Goal: Entertainment & Leisure: Consume media (video, audio)

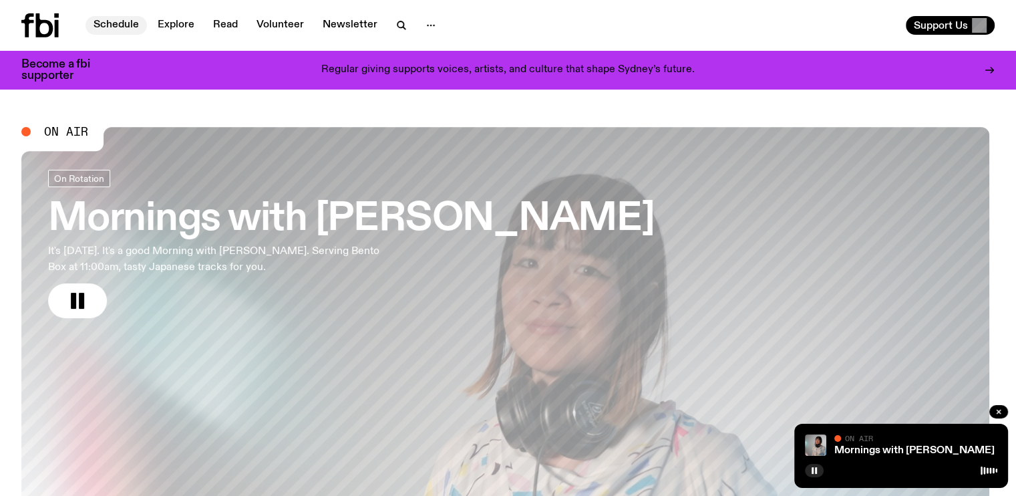
click at [117, 19] on link "Schedule" at bounding box center [116, 25] width 61 height 19
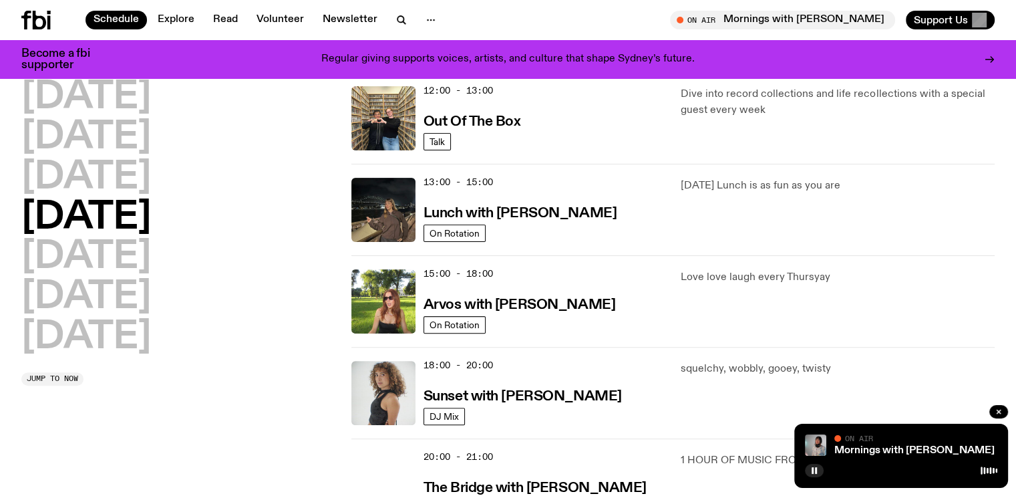
scroll to position [316, 0]
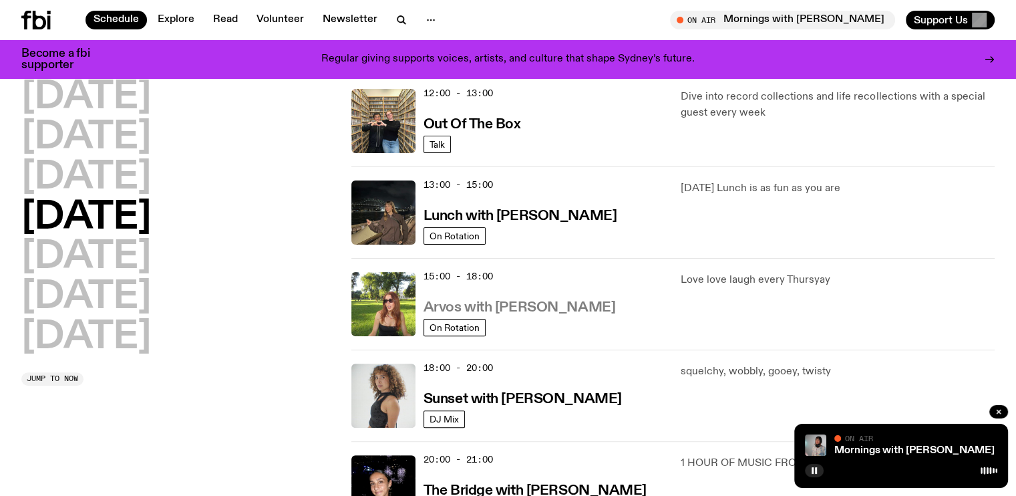
click at [537, 304] on h3 "Arvos with Lizzie Bowles" at bounding box center [520, 308] width 192 height 14
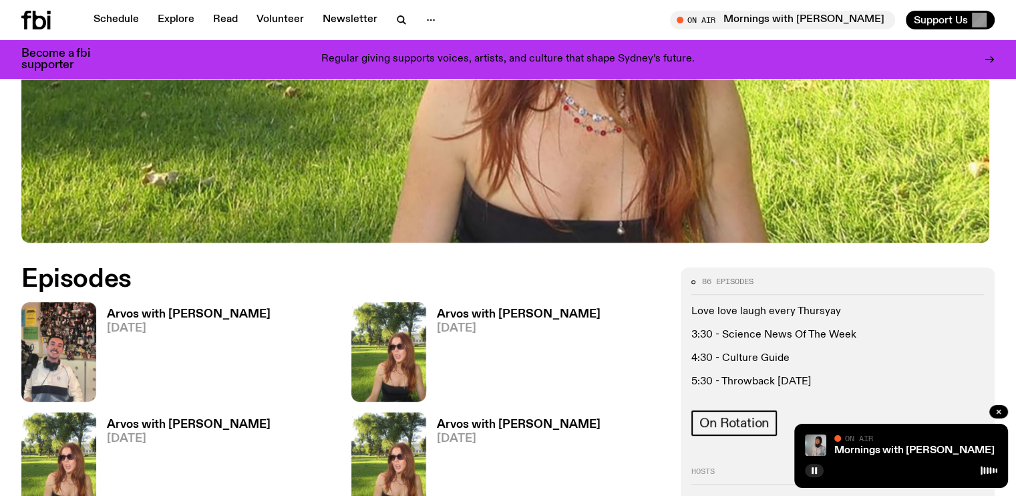
scroll to position [726, 0]
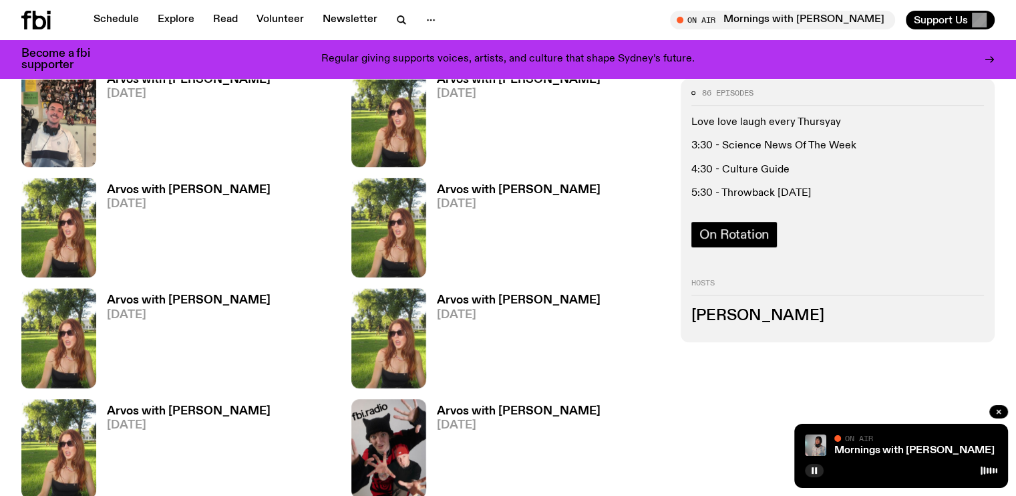
click at [769, 237] on span "On Rotation" at bounding box center [735, 234] width 70 height 15
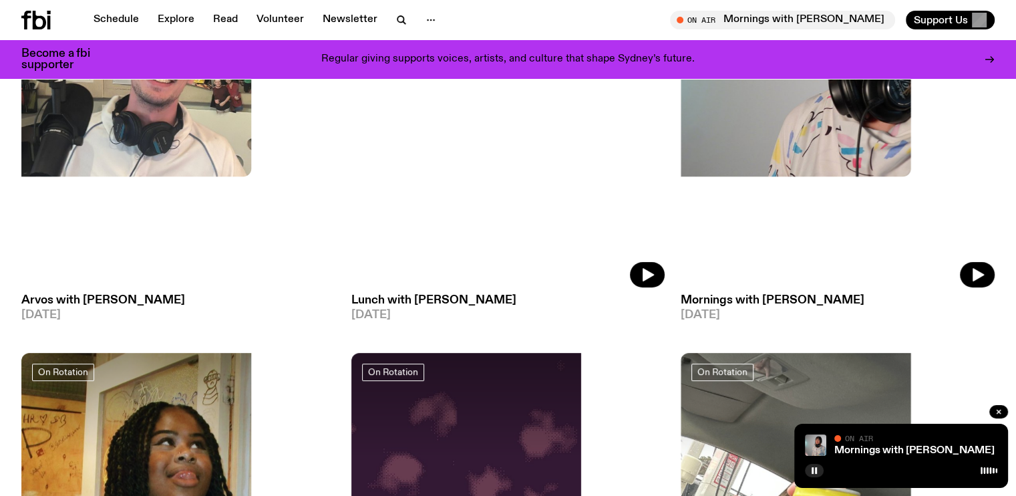
scroll to position [327, 0]
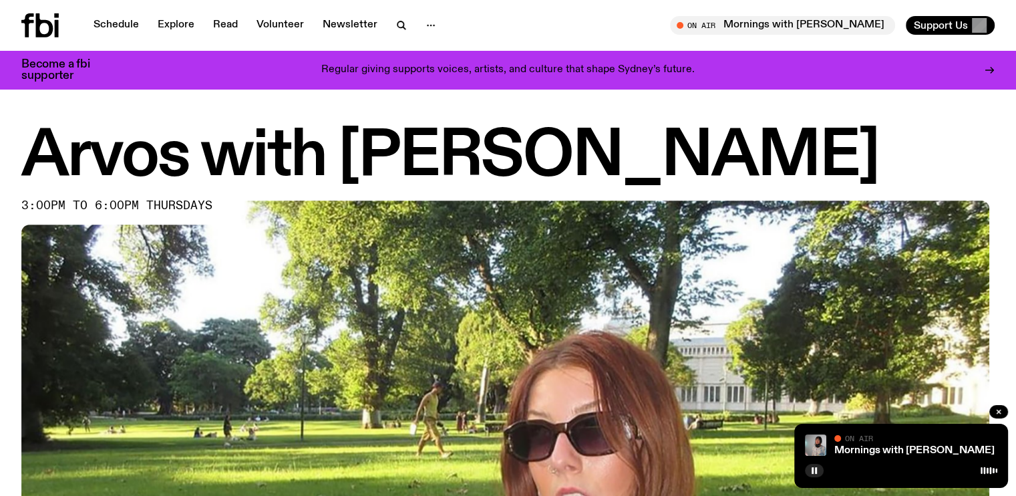
click at [879, 443] on div "On Air" at bounding box center [916, 439] width 163 height 10
click at [848, 438] on span "On Air" at bounding box center [859, 438] width 28 height 9
click at [32, 24] on icon at bounding box center [39, 25] width 37 height 24
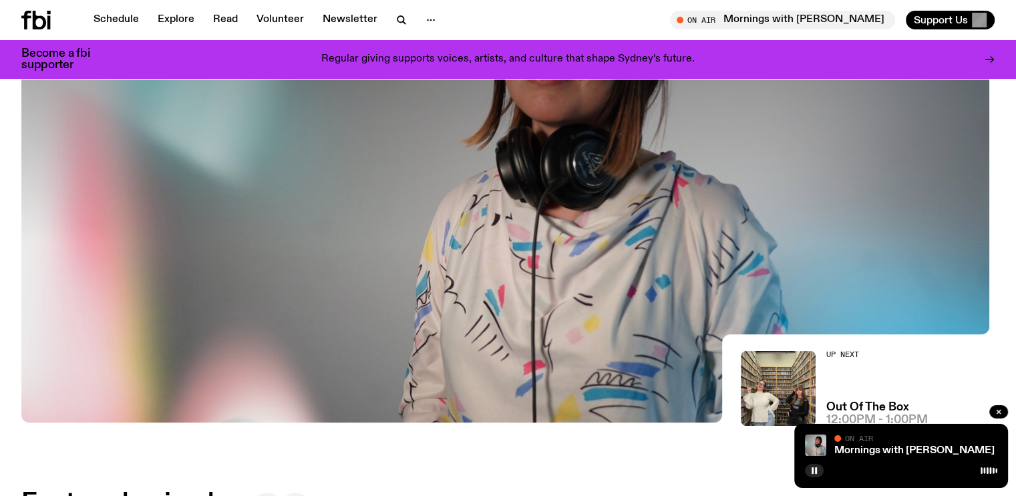
scroll to position [58, 0]
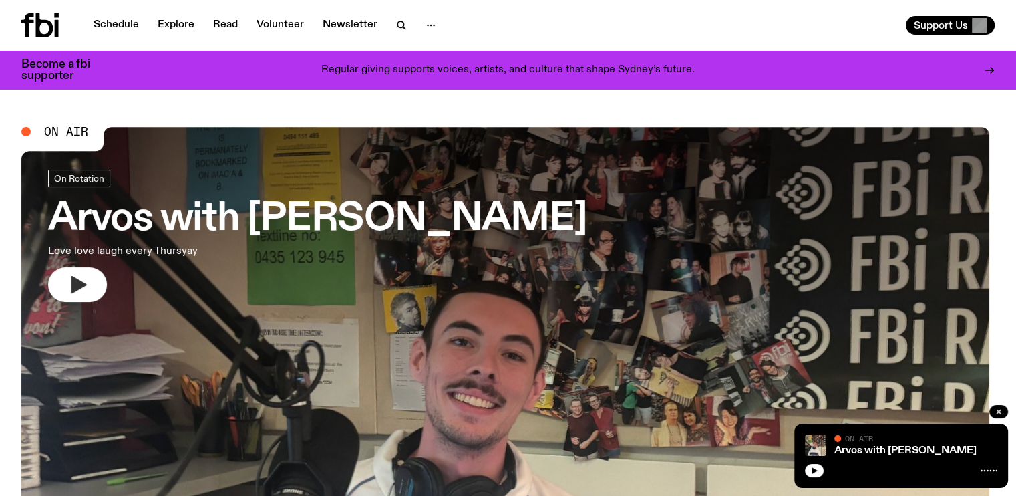
click at [81, 280] on icon "button" at bounding box center [79, 284] width 15 height 17
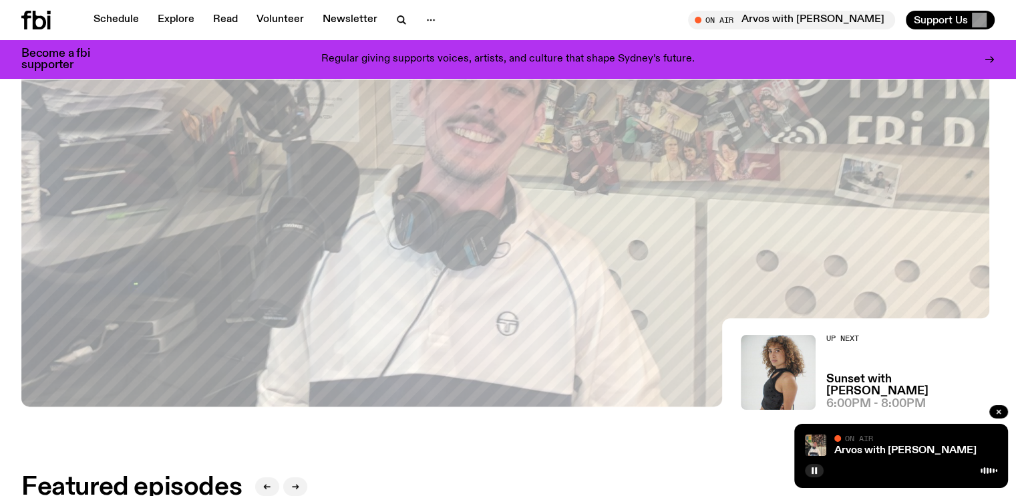
scroll to position [325, 0]
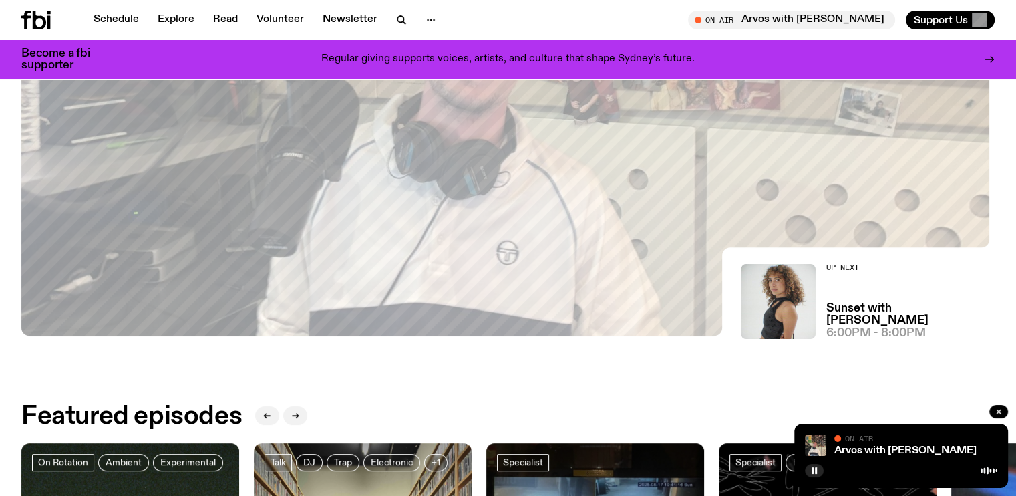
click at [854, 330] on span "6:00pm - 8:00pm" at bounding box center [877, 332] width 100 height 11
click at [823, 264] on div "Up Next Sunset with [PERSON_NAME] 6:00pm - 8:00pm" at bounding box center [868, 301] width 254 height 75
click at [747, 289] on img at bounding box center [778, 301] width 75 height 75
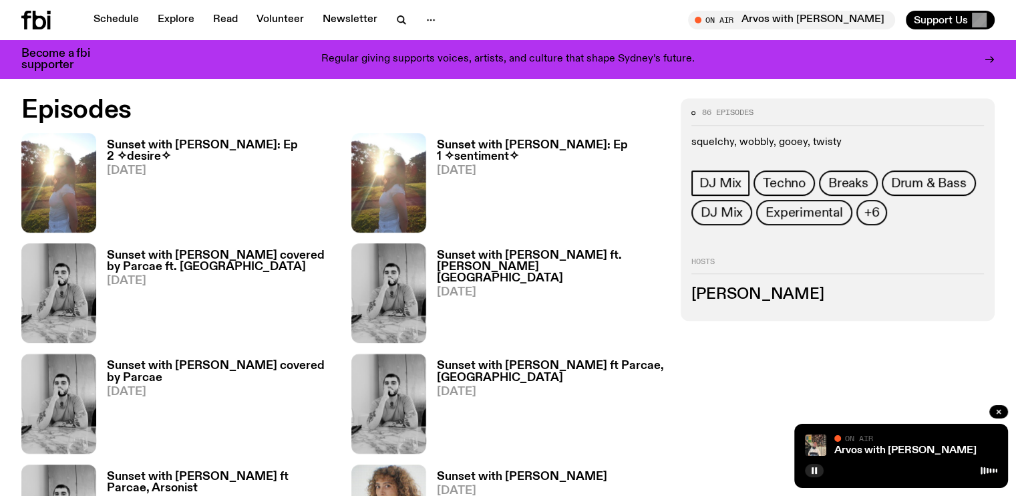
scroll to position [658, 0]
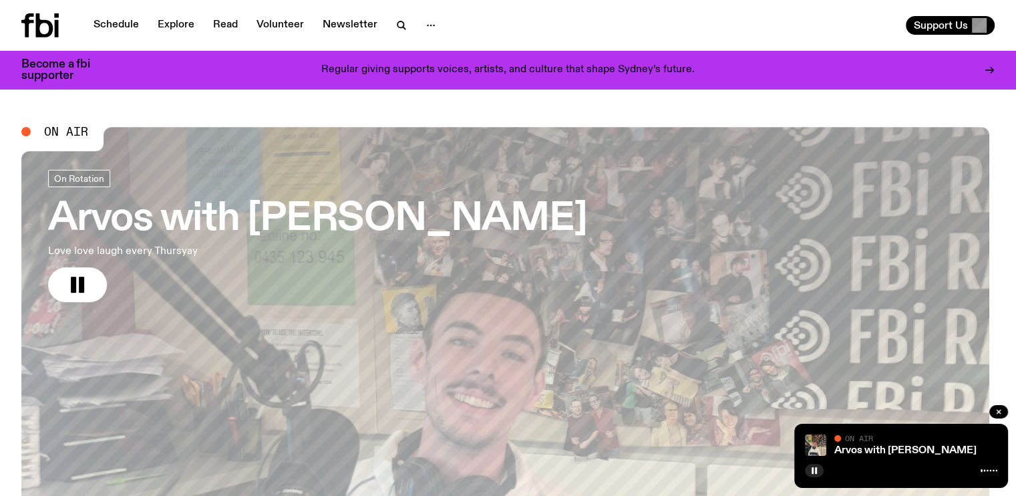
click at [107, 251] on p "Love love laugh every Thursyay" at bounding box center [219, 251] width 342 height 16
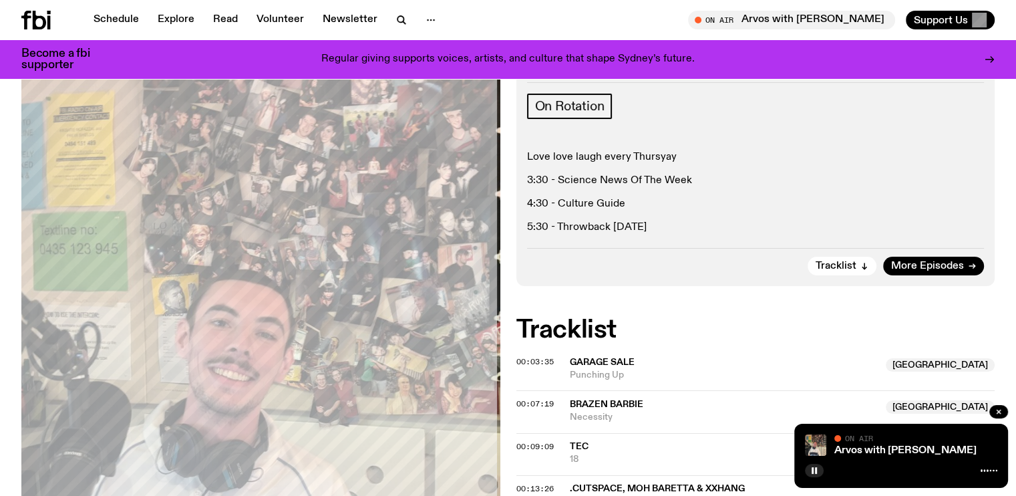
scroll to position [259, 0]
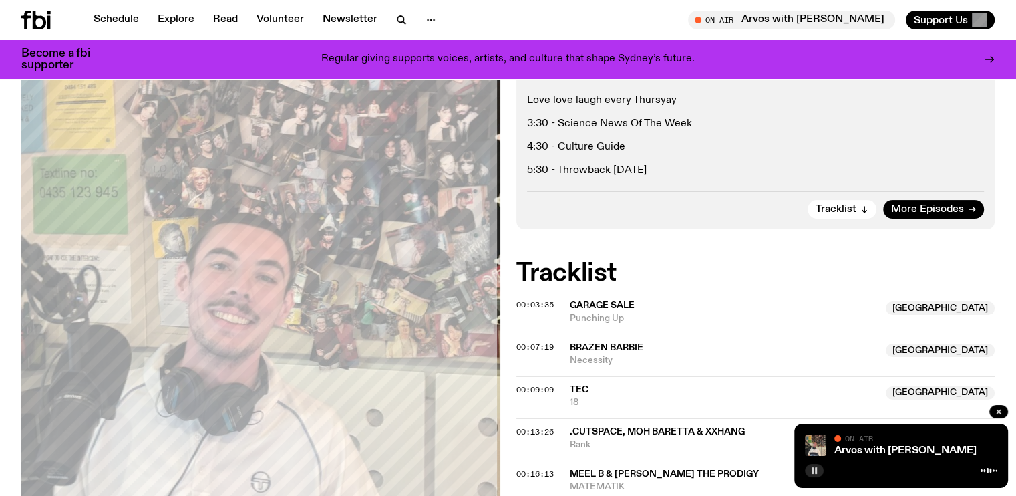
click at [816, 470] on rect "button" at bounding box center [816, 470] width 2 height 7
click at [815, 470] on icon "button" at bounding box center [815, 470] width 6 height 7
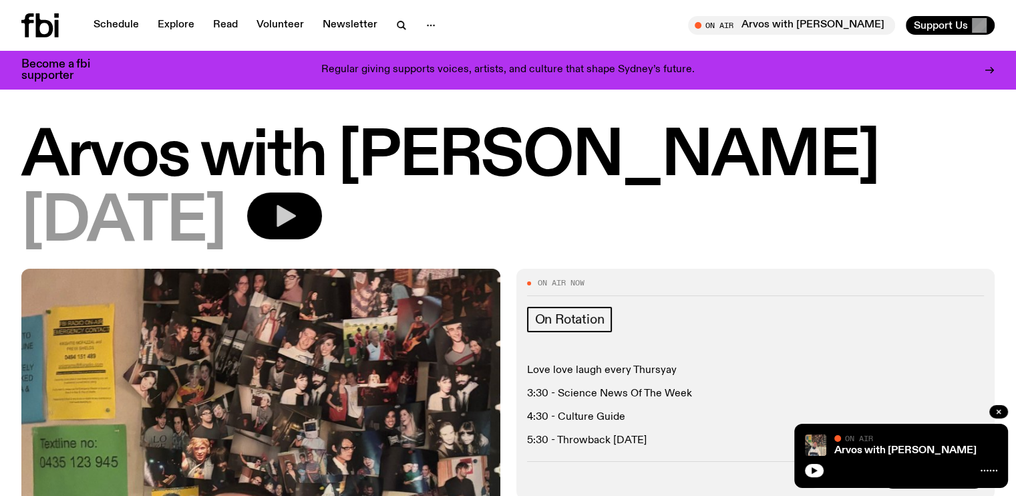
click at [298, 221] on icon "button" at bounding box center [284, 215] width 27 height 27
